Goal: Task Accomplishment & Management: Use online tool/utility

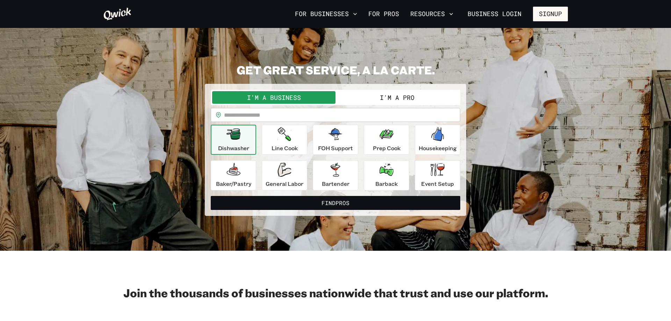
click at [393, 97] on button "I'm a Pro" at bounding box center [396, 97] width 123 height 13
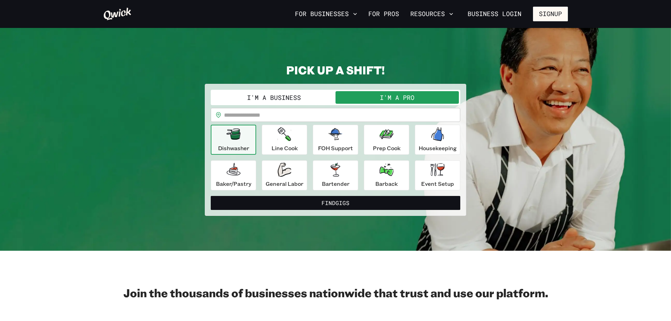
click at [313, 123] on div "**********" at bounding box center [335, 140] width 249 height 101
click at [309, 115] on input "text" at bounding box center [342, 115] width 236 height 14
click at [280, 129] on icon "button" at bounding box center [284, 134] width 13 height 14
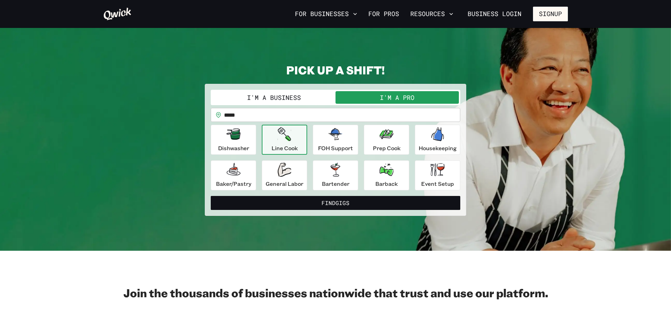
click at [256, 130] on div "Dishwasher Line Cook FOH Support Prep Cook Housekeeping [PERSON_NAME]/Pastry Ge…" at bounding box center [335, 158] width 249 height 66
click at [247, 135] on div "Dishwasher" at bounding box center [233, 139] width 31 height 25
click at [286, 131] on icon "button" at bounding box center [284, 134] width 13 height 14
click at [352, 132] on div "FOH Support" at bounding box center [335, 139] width 35 height 25
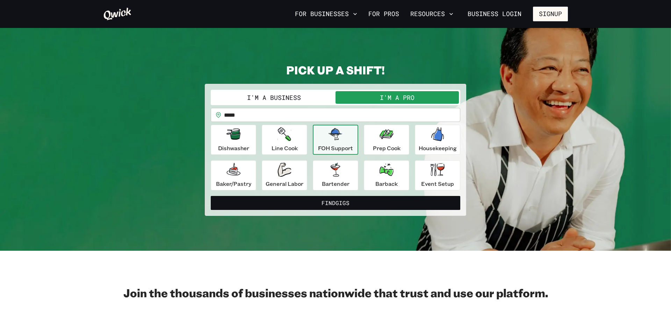
click at [410, 140] on div "Dishwasher Line Cook FOH Support Prep Cook Housekeeping [PERSON_NAME]/Pastry Ge…" at bounding box center [335, 158] width 249 height 66
click at [416, 162] on div "Dishwasher Line Cook FOH Support Prep Cook Housekeeping [PERSON_NAME]/Pastry Ge…" at bounding box center [335, 158] width 249 height 66
click at [435, 168] on icon "button" at bounding box center [437, 169] width 14 height 13
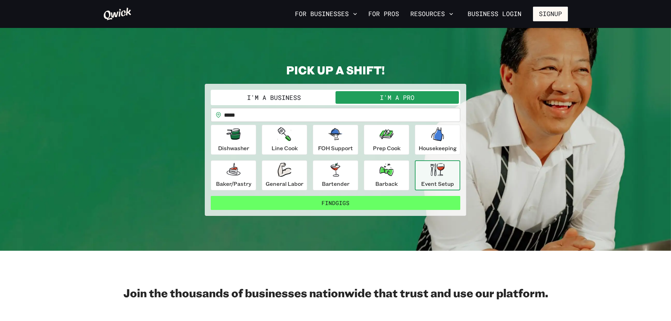
click at [343, 201] on button "Find Gigs" at bounding box center [335, 203] width 249 height 14
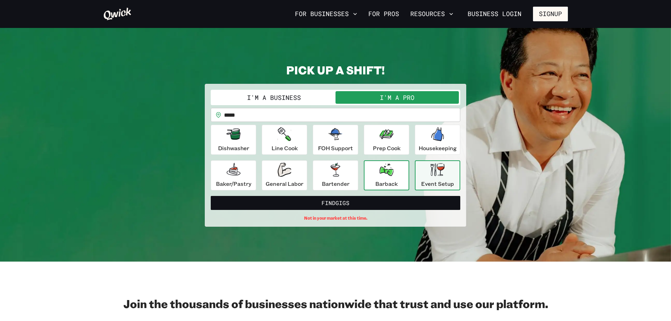
drag, startPoint x: 392, startPoint y: 176, endPoint x: 379, endPoint y: 196, distance: 24.7
click at [392, 175] on icon "button" at bounding box center [386, 169] width 14 height 13
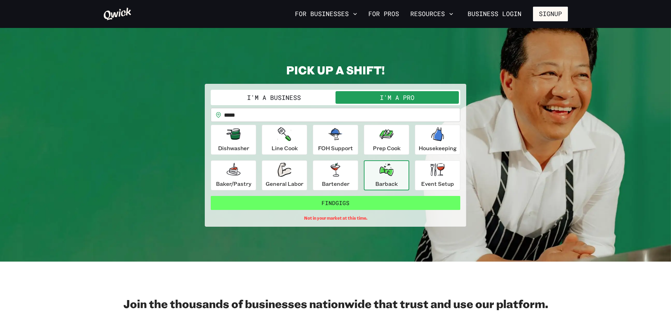
click at [377, 205] on button "Find Gigs" at bounding box center [335, 203] width 249 height 14
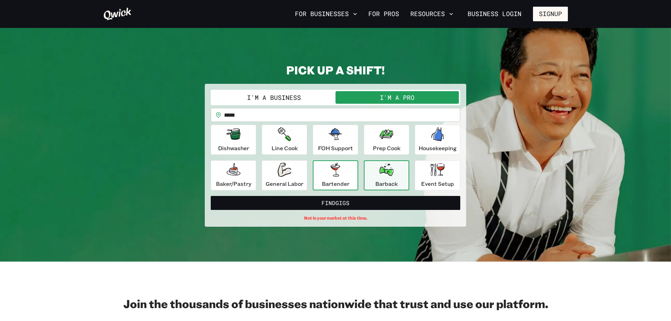
click at [342, 173] on icon "button" at bounding box center [335, 170] width 14 height 14
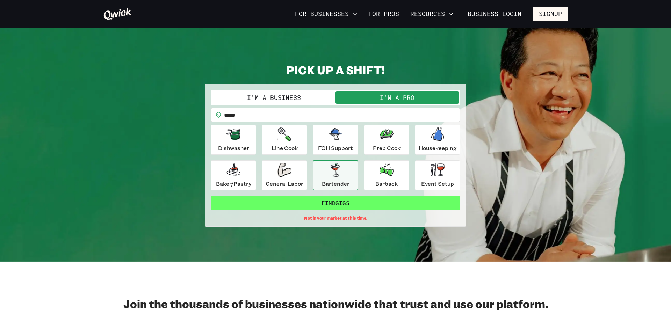
click at [344, 199] on button "Find Gigs" at bounding box center [335, 203] width 249 height 14
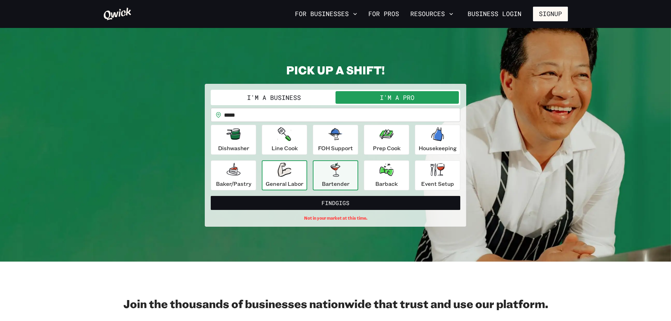
click at [285, 170] on icon "button" at bounding box center [284, 170] width 14 height 14
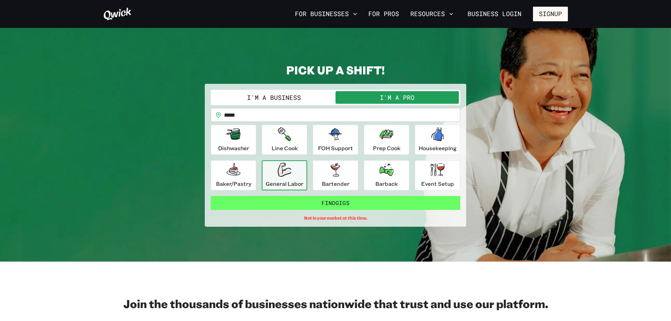
click at [294, 199] on button "Find Gigs" at bounding box center [335, 203] width 249 height 14
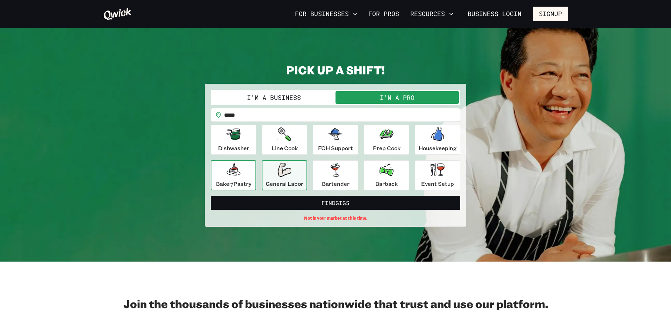
click at [239, 170] on icon "button" at bounding box center [233, 170] width 14 height 14
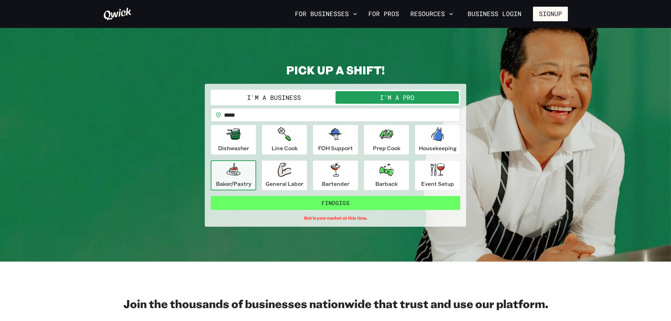
click at [258, 201] on button "Find Gigs" at bounding box center [335, 203] width 249 height 14
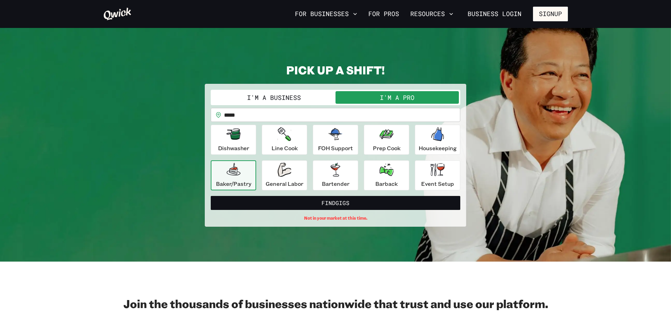
drag, startPoint x: 232, startPoint y: 126, endPoint x: 246, endPoint y: 170, distance: 46.1
click at [232, 125] on button "Dishwasher" at bounding box center [233, 140] width 45 height 30
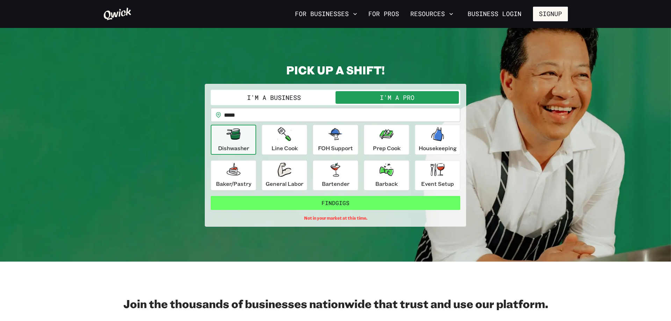
click at [253, 198] on button "Find Gigs" at bounding box center [335, 203] width 249 height 14
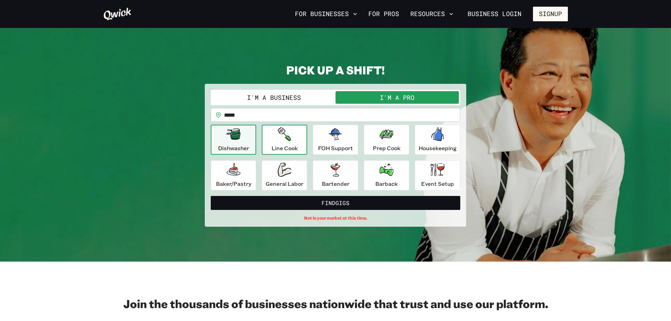
click at [278, 143] on div "Line Cook" at bounding box center [284, 139] width 26 height 25
click at [310, 211] on form "I'm a Business I'm a Pro I’m a PRO looking for Gigs as a.. Line Cook ********* …" at bounding box center [335, 155] width 249 height 131
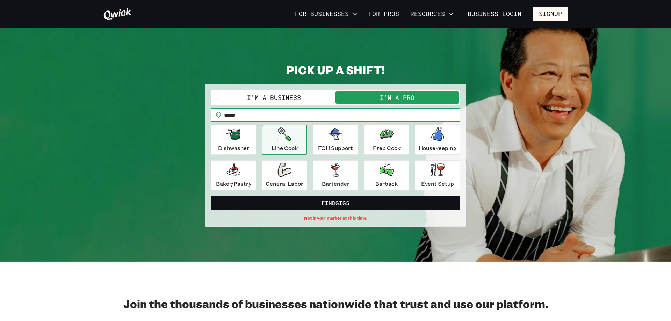
drag, startPoint x: 295, startPoint y: 118, endPoint x: 89, endPoint y: 115, distance: 206.1
click at [224, 115] on input "*****" at bounding box center [342, 115] width 236 height 14
type input "*****"
click at [211, 196] on button "Find Gigs" at bounding box center [335, 203] width 249 height 14
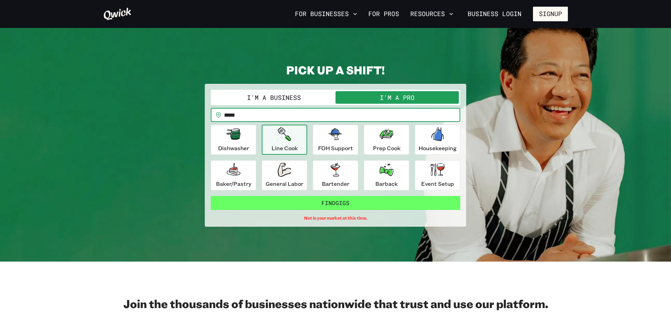
click at [379, 206] on button "Find Gigs" at bounding box center [335, 203] width 249 height 14
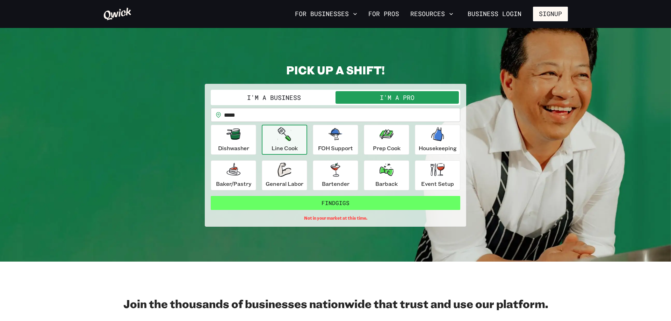
drag, startPoint x: 379, startPoint y: 206, endPoint x: 376, endPoint y: 205, distance: 3.6
click at [378, 206] on button "Find Gigs" at bounding box center [335, 203] width 249 height 14
